Goal: Check status: Check status

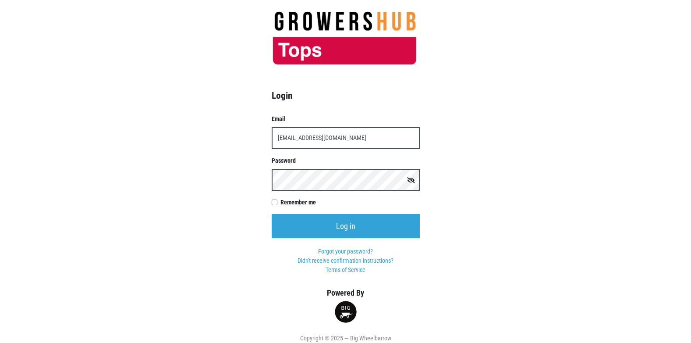
type input "[EMAIL_ADDRESS][DOMAIN_NAME]"
click at [272, 214] on input "Log in" at bounding box center [346, 226] width 148 height 24
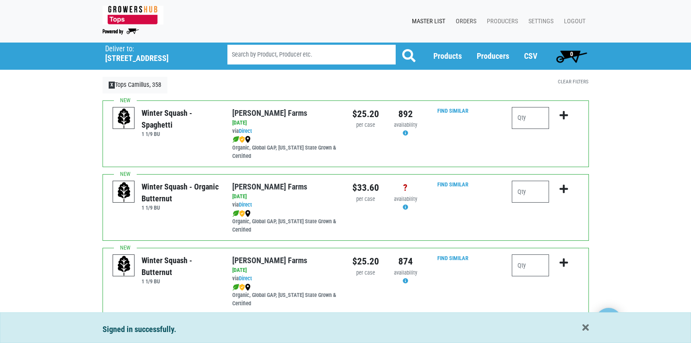
click at [467, 23] on link "Orders" at bounding box center [464, 21] width 31 height 17
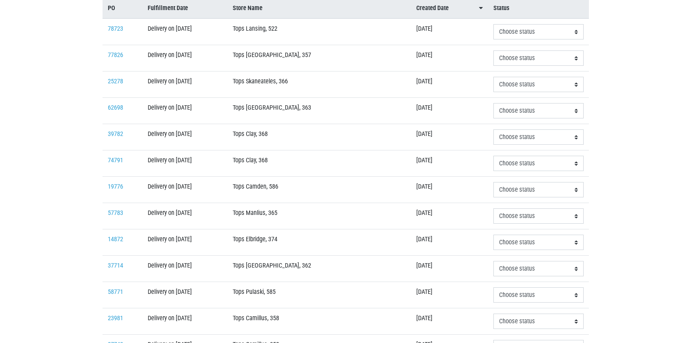
scroll to position [175, 0]
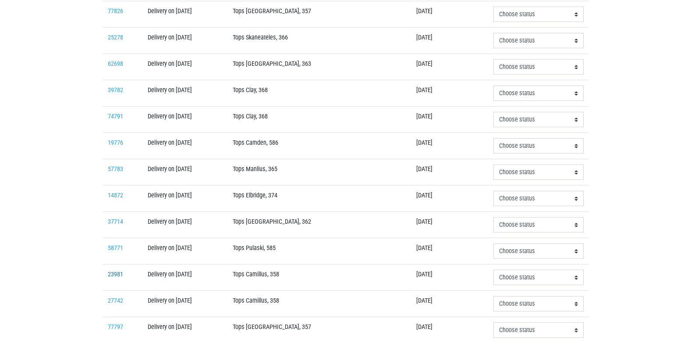
click at [116, 275] on link "23981" at bounding box center [115, 274] width 15 height 7
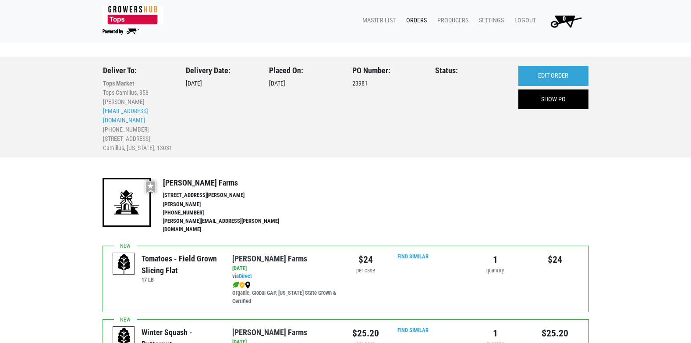
click at [415, 22] on link "Orders" at bounding box center [414, 20] width 31 height 17
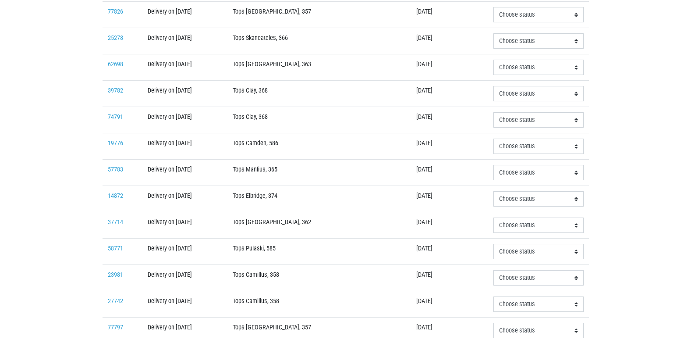
scroll to position [175, 0]
click at [116, 303] on link "27742" at bounding box center [115, 300] width 15 height 7
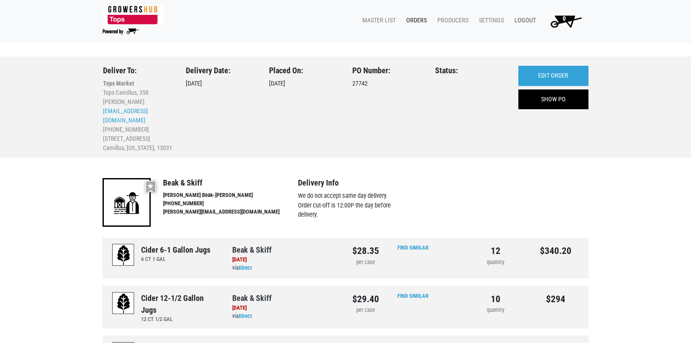
click at [526, 20] on link "Logout" at bounding box center [524, 20] width 32 height 17
